Goal: Task Accomplishment & Management: Use online tool/utility

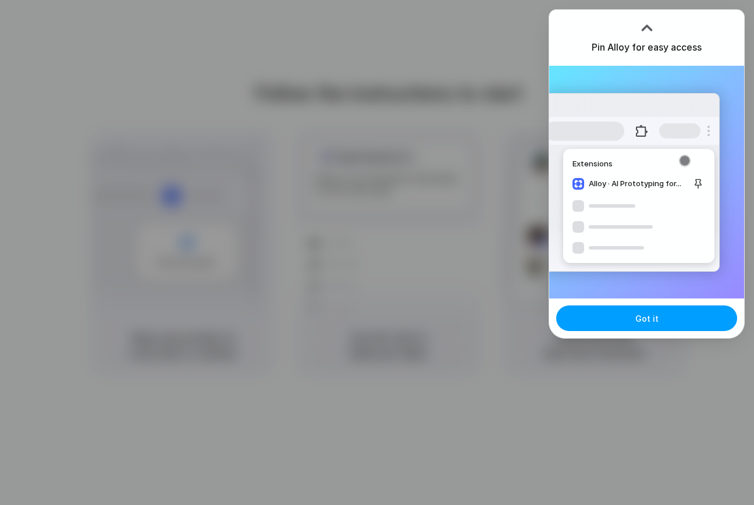
click at [641, 319] on span "Got it" at bounding box center [646, 318] width 23 height 12
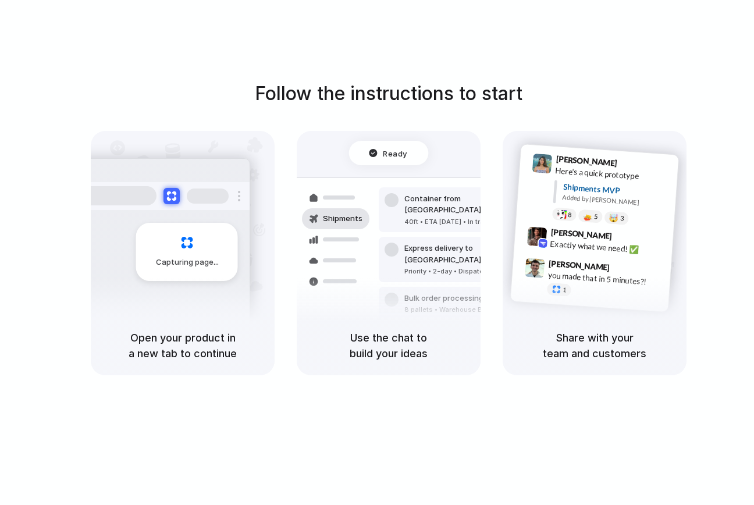
click at [543, 50] on div "Follow the instructions to start Capturing page Open your product in a new tab …" at bounding box center [388, 264] width 777 height 528
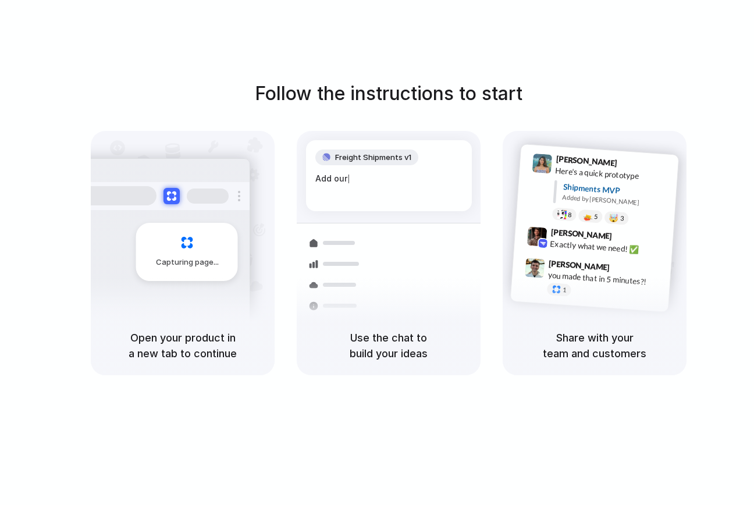
click at [461, 83] on h1 "Follow the instructions to start" at bounding box center [389, 94] width 268 height 28
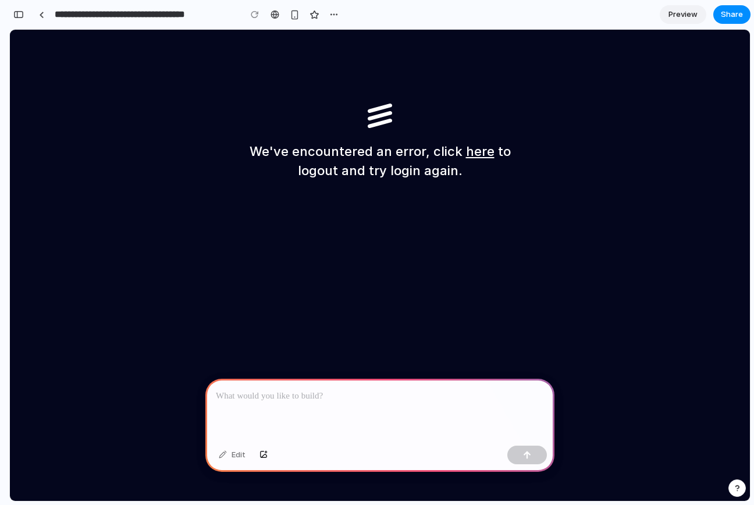
click at [470, 151] on link "here" at bounding box center [480, 151] width 29 height 15
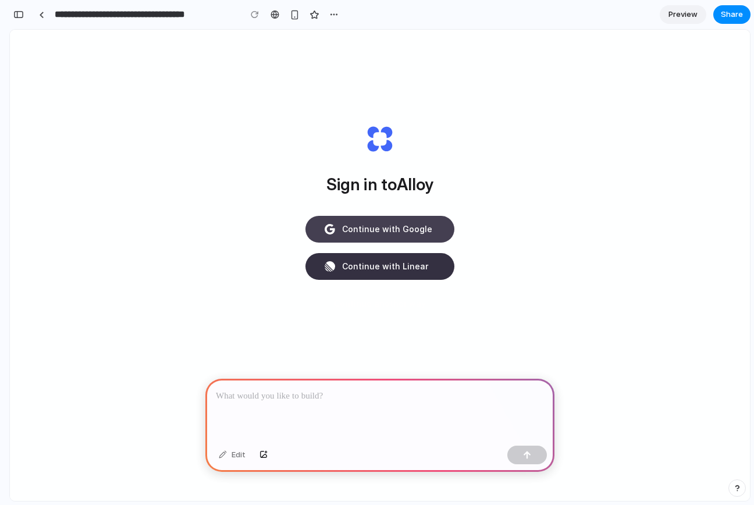
click at [375, 233] on span "Continue with Google" at bounding box center [387, 229] width 90 height 12
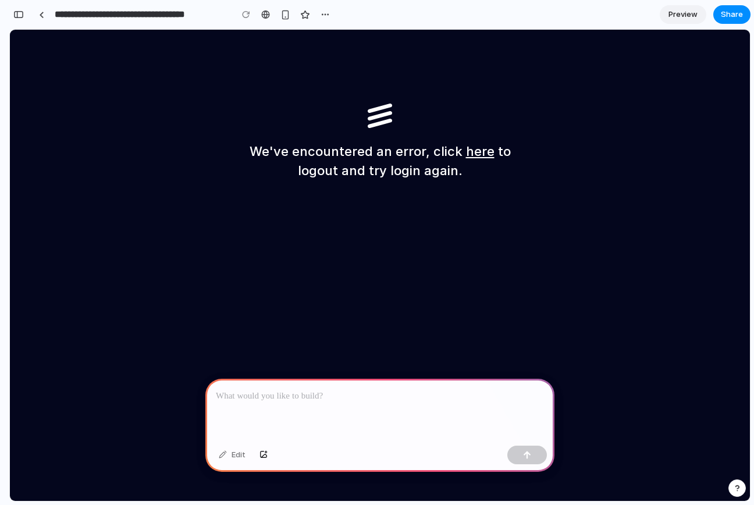
click at [475, 154] on link "here" at bounding box center [480, 151] width 29 height 15
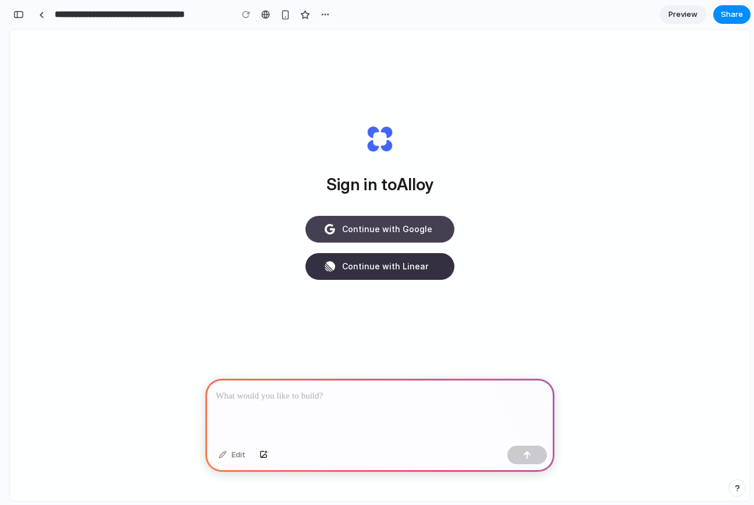
click at [399, 227] on span "Continue with Google" at bounding box center [387, 229] width 90 height 12
